Goal: Check status: Check status

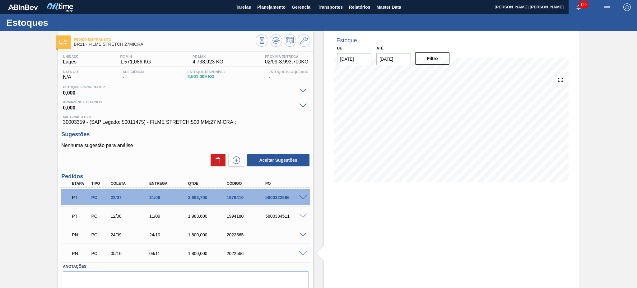
scroll to position [24, 0]
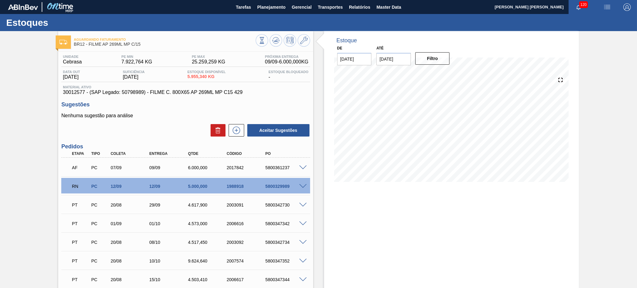
click at [386, 60] on input "[DATE]" at bounding box center [394, 59] width 35 height 12
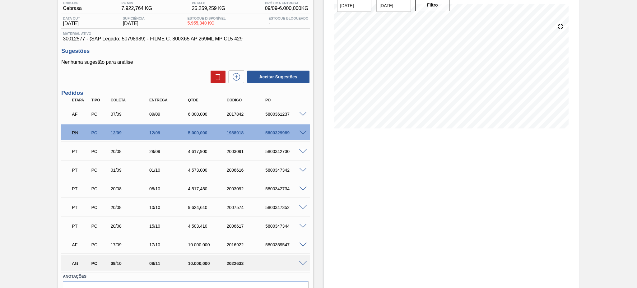
scroll to position [88, 0]
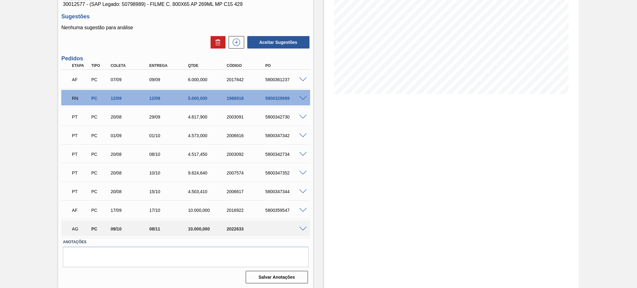
click at [306, 229] on span at bounding box center [302, 229] width 7 height 5
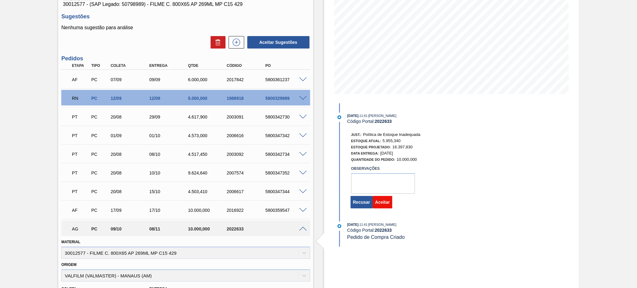
click at [385, 205] on button "Aceitar" at bounding box center [383, 202] width 20 height 12
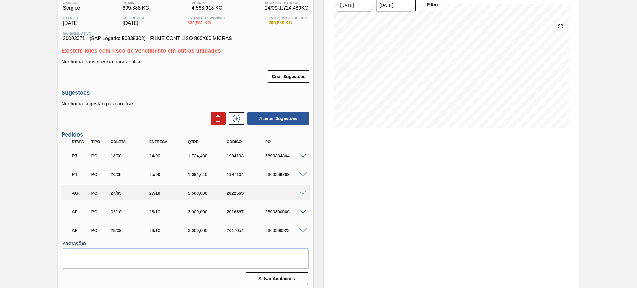
scroll to position [56, 0]
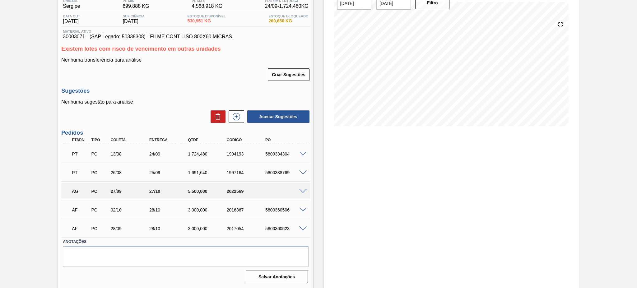
click at [304, 189] on span at bounding box center [302, 191] width 7 height 5
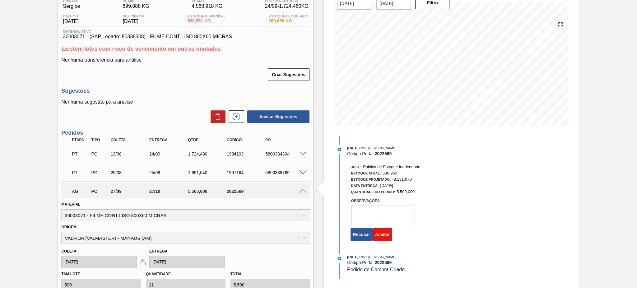
click at [386, 236] on button "Aceitar" at bounding box center [383, 234] width 20 height 12
